Goal: Task Accomplishment & Management: Manage account settings

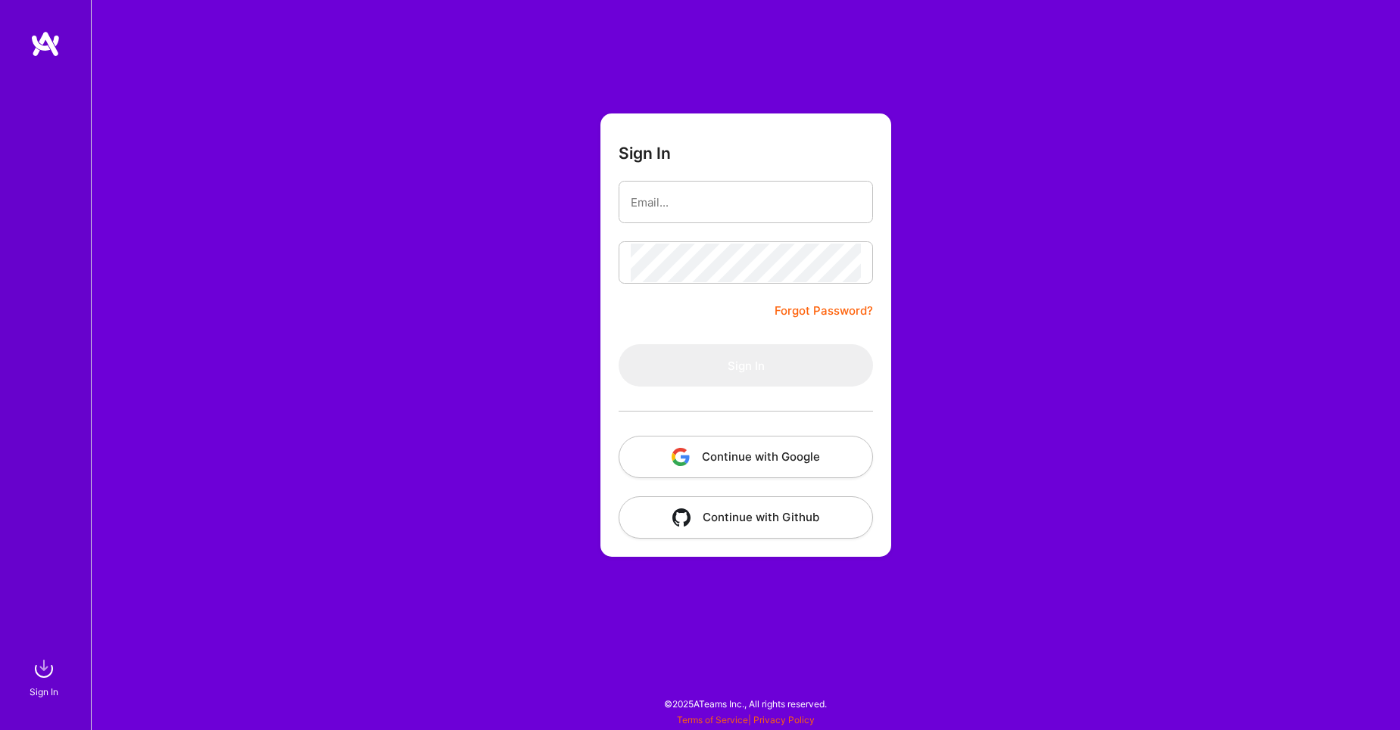
click at [758, 458] on button "Continue with Google" at bounding box center [745, 457] width 254 height 42
click at [727, 197] on input "email" at bounding box center [746, 202] width 230 height 39
type input "[EMAIL_ADDRESS][DOMAIN_NAME]"
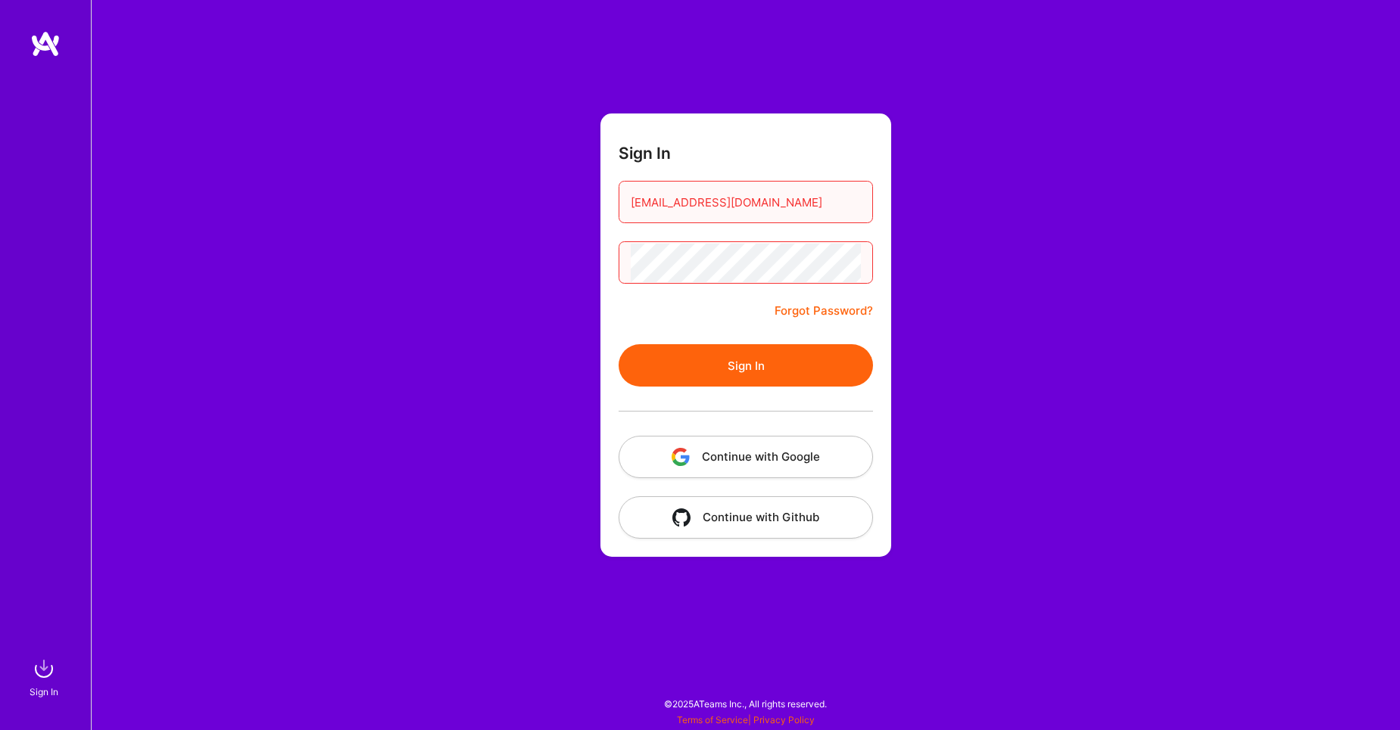
click at [618, 344] on button "Sign In" at bounding box center [745, 365] width 254 height 42
click at [575, 257] on div "Sign In [EMAIL_ADDRESS][DOMAIN_NAME] Forgot Password? Sign In Continue with Goo…" at bounding box center [745, 365] width 1309 height 730
click at [618, 344] on button "Sign In" at bounding box center [745, 365] width 254 height 42
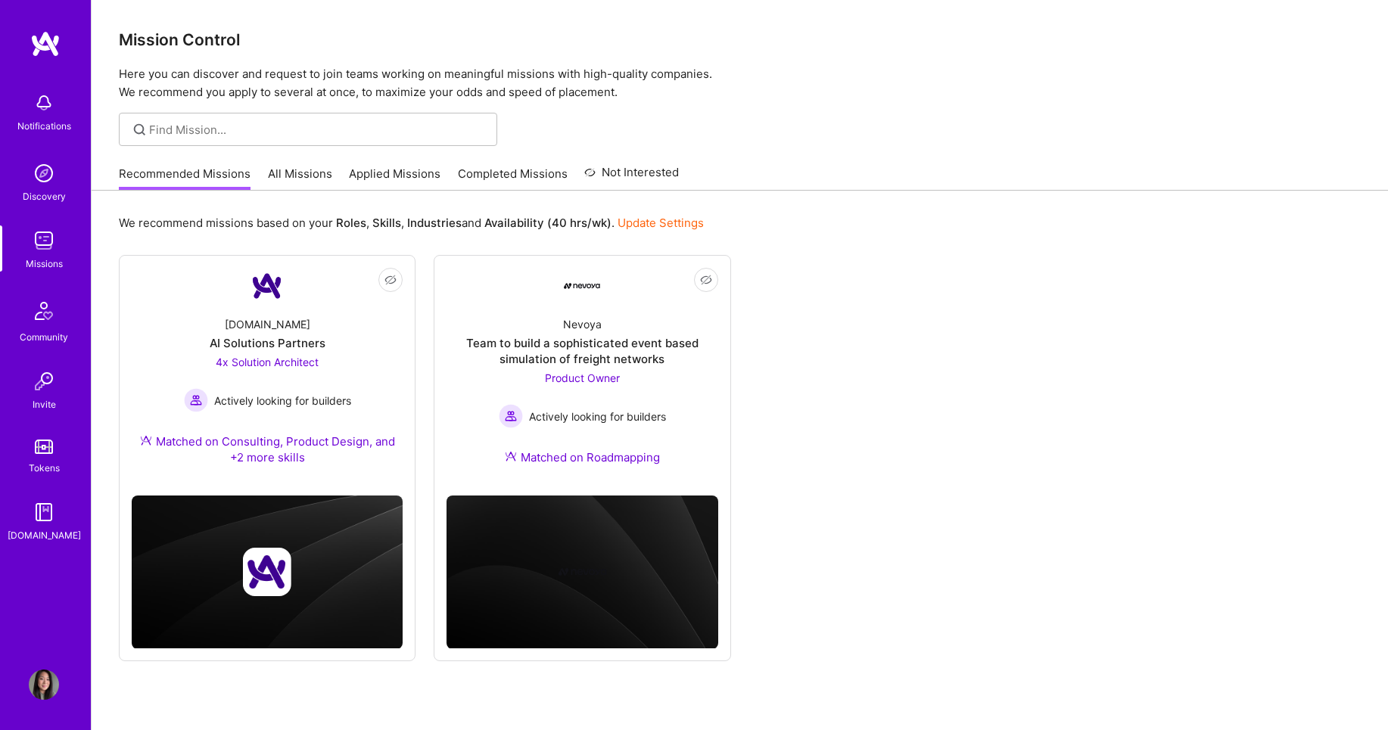
click at [369, 173] on link "Applied Missions" at bounding box center [395, 178] width 92 height 25
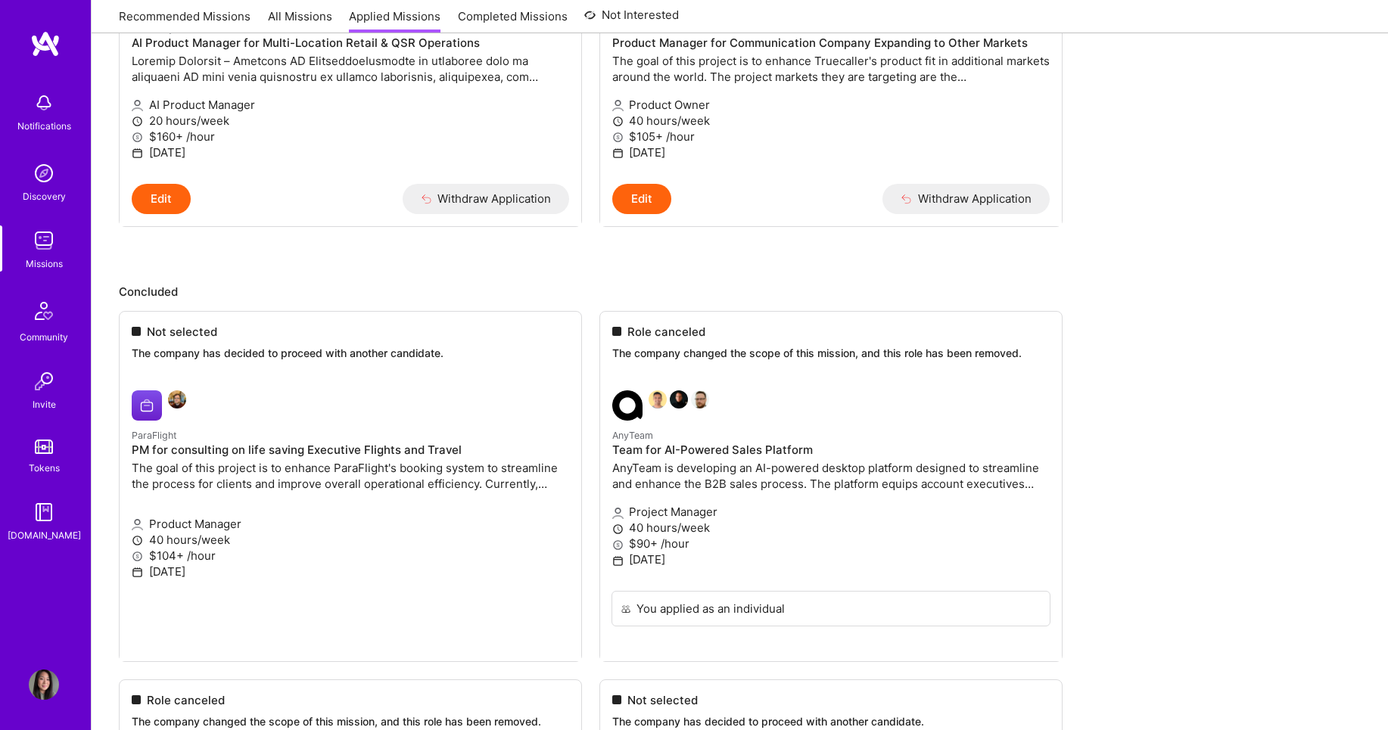
scroll to position [341, 0]
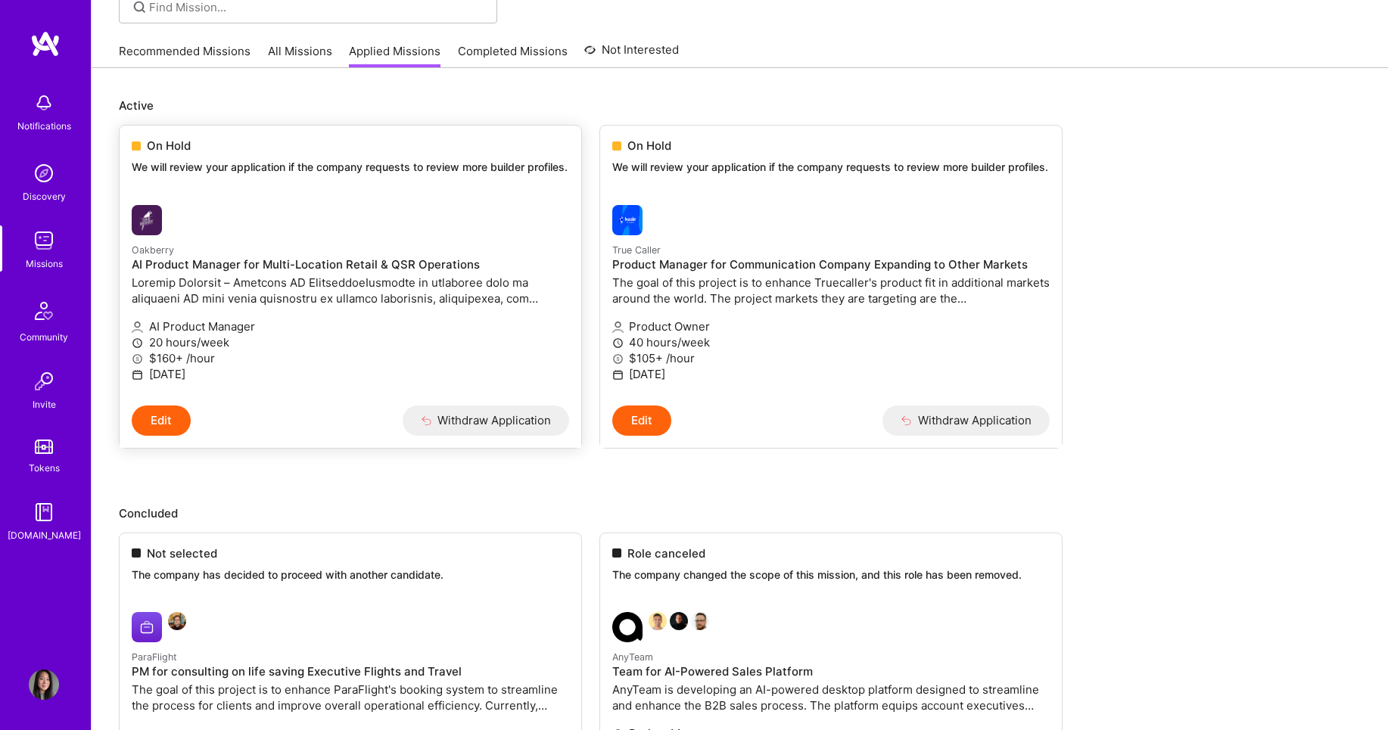
scroll to position [0, 0]
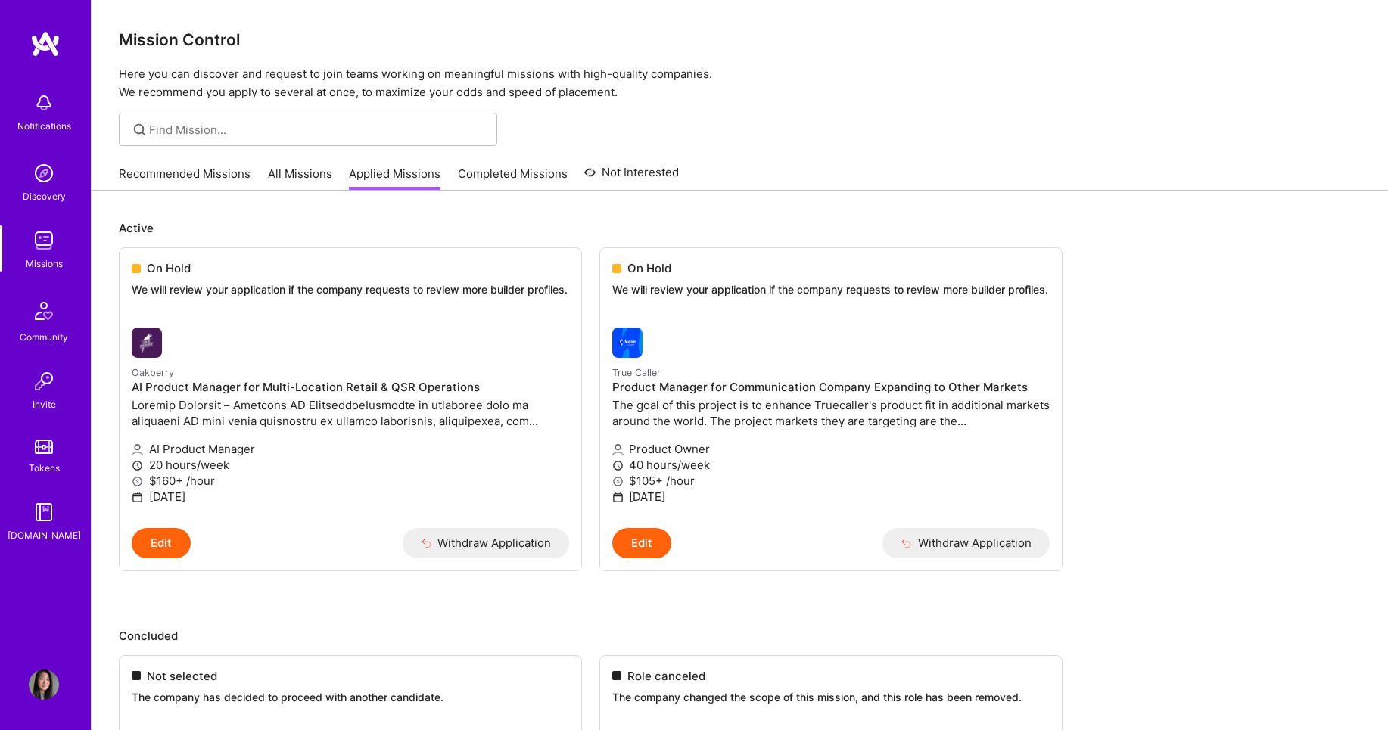
click at [42, 245] on img at bounding box center [44, 241] width 30 height 30
